Goal: Navigation & Orientation: Understand site structure

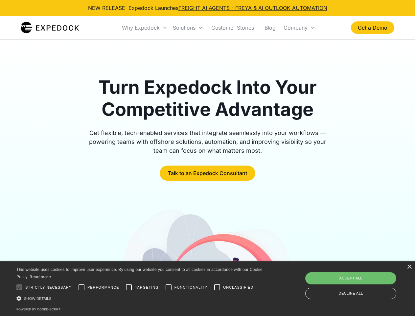
click at [145, 28] on div "Why Expedock" at bounding box center [141, 27] width 38 height 7
click at [188, 28] on div "Solutions" at bounding box center [184, 27] width 23 height 7
click at [300, 28] on div "Company" at bounding box center [296, 27] width 24 height 7
click at [19, 287] on div at bounding box center [19, 287] width 13 height 13
click at [82, 287] on input "Performance" at bounding box center [81, 287] width 13 height 13
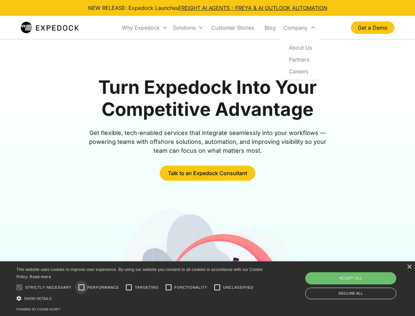
checkbox input "true"
click at [129, 287] on input "Targeting" at bounding box center [128, 287] width 13 height 13
checkbox input "true"
click at [169, 287] on input "Functionality" at bounding box center [168, 287] width 13 height 13
checkbox input "true"
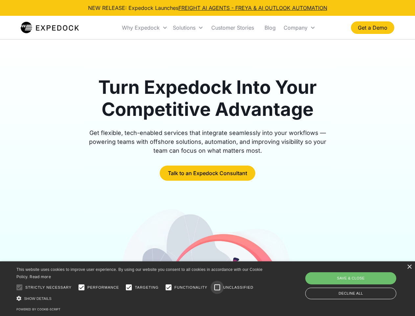
click at [217, 287] on input "Unclassified" at bounding box center [217, 287] width 13 height 13
checkbox input "true"
click at [141, 298] on div "Show details Hide details" at bounding box center [140, 298] width 249 height 7
